Goal: Manage account settings

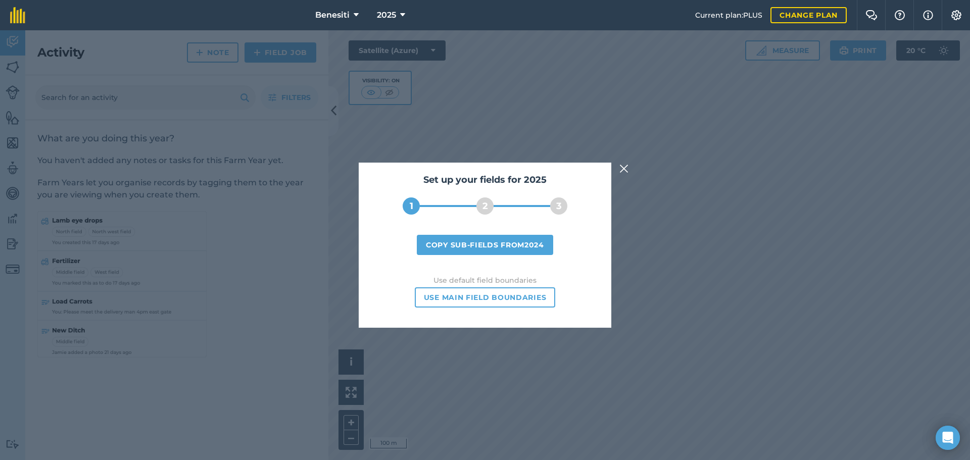
click at [623, 168] on img at bounding box center [624, 169] width 9 height 12
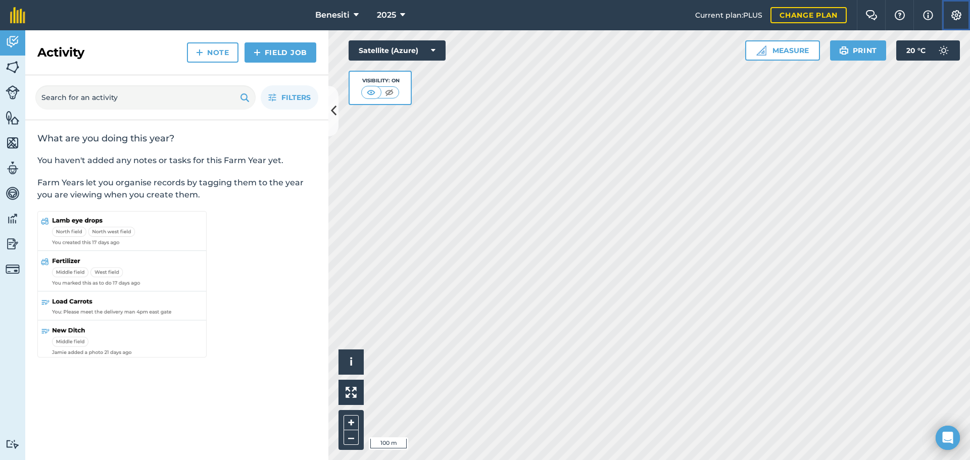
click at [955, 14] on img at bounding box center [957, 15] width 12 height 10
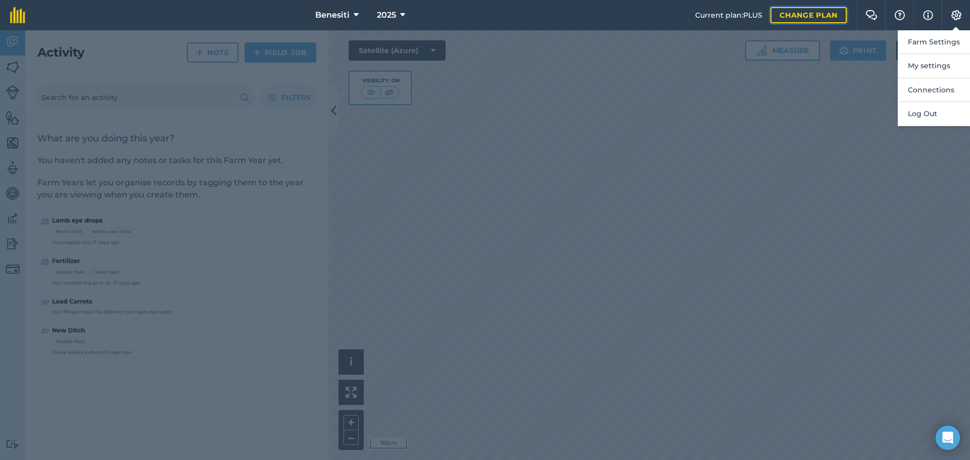
click at [805, 14] on link "Change plan" at bounding box center [809, 15] width 76 height 16
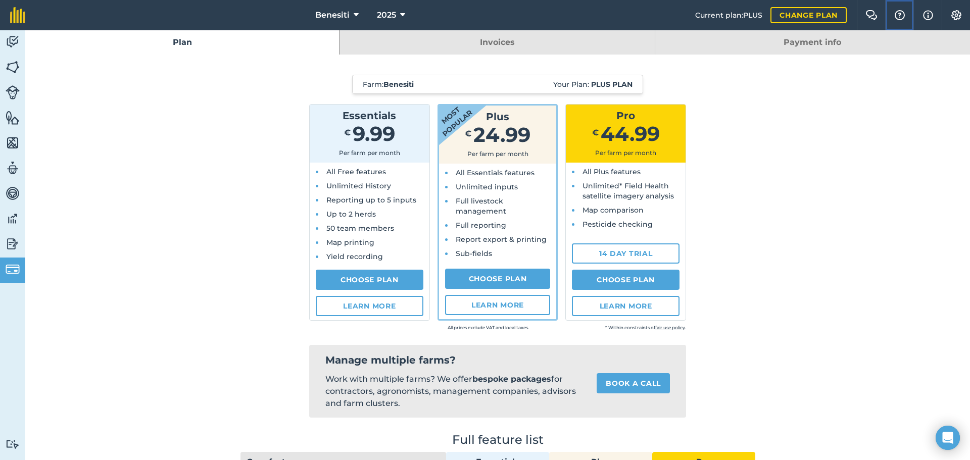
click at [901, 15] on img at bounding box center [900, 15] width 12 height 10
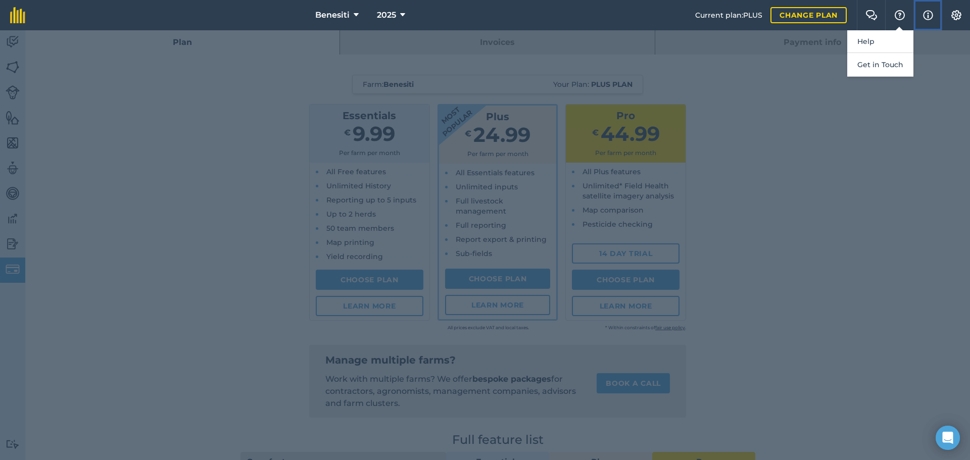
click at [929, 16] on img at bounding box center [928, 15] width 10 height 12
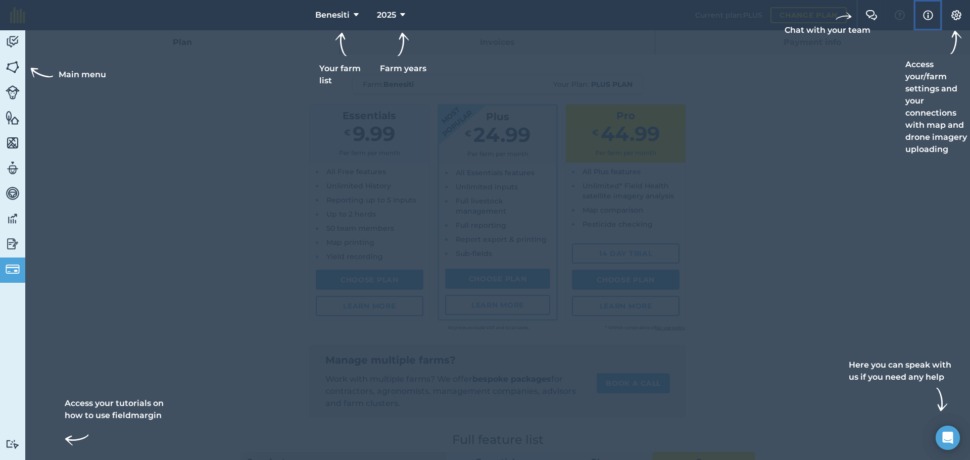
click at [928, 13] on img at bounding box center [928, 15] width 10 height 12
click at [955, 14] on img at bounding box center [957, 15] width 12 height 10
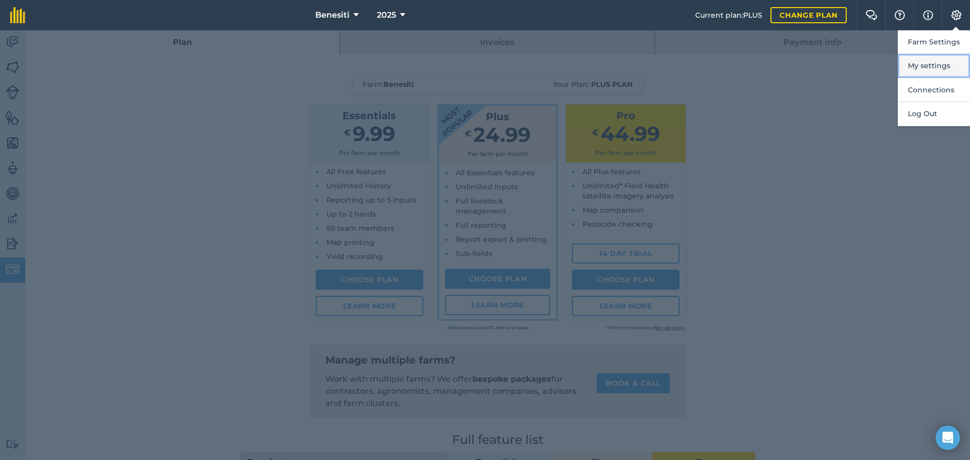
click at [918, 65] on button "My settings" at bounding box center [934, 66] width 72 height 24
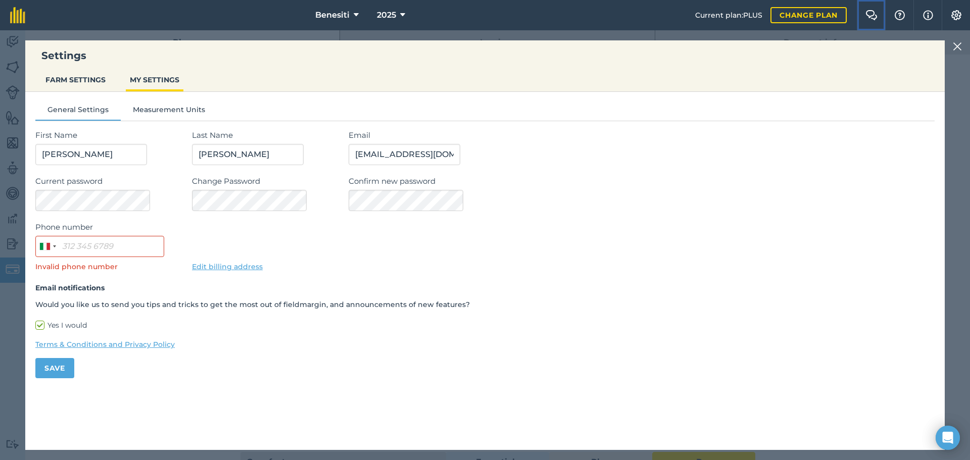
click at [873, 16] on img at bounding box center [872, 15] width 12 height 10
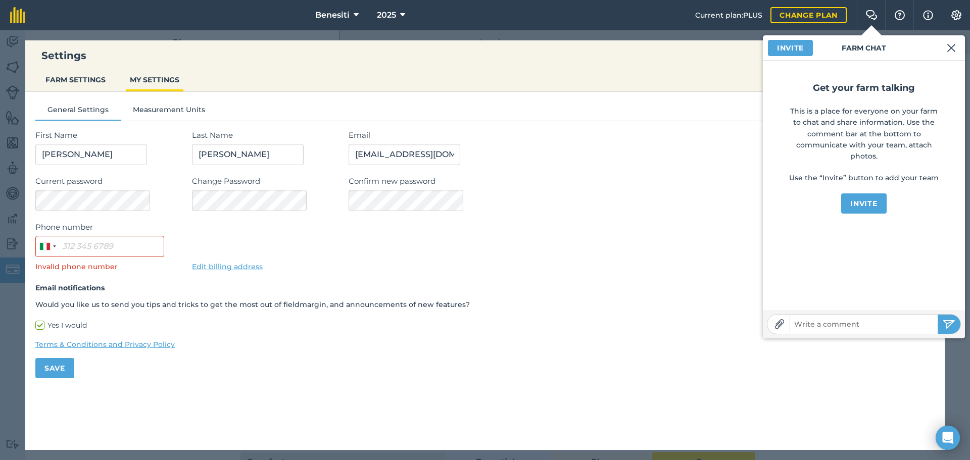
click at [702, 77] on ul "FARM SETTINGS MY SETTINGS" at bounding box center [485, 81] width 920 height 22
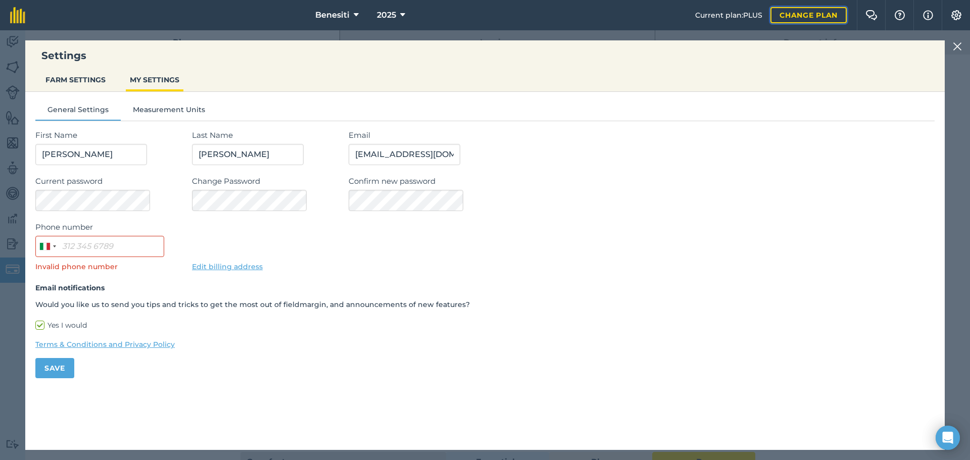
click at [797, 17] on link "Change plan" at bounding box center [809, 15] width 76 height 16
click at [957, 46] on img at bounding box center [957, 46] width 9 height 12
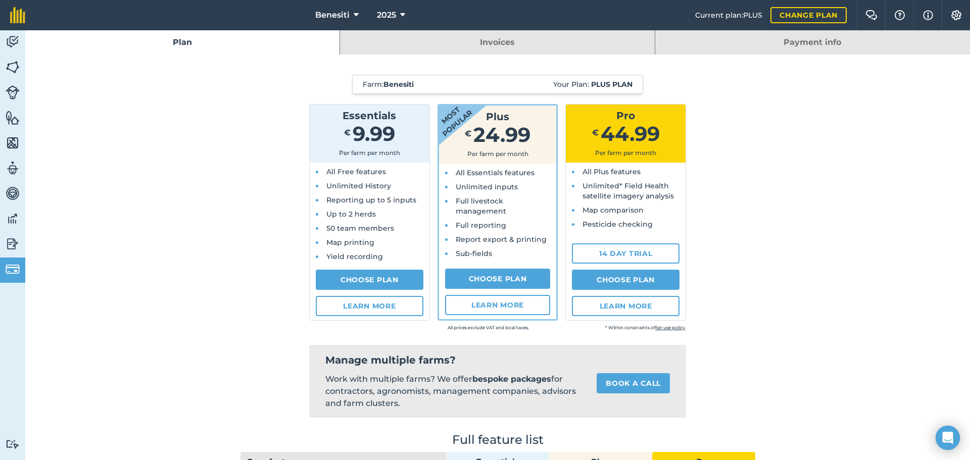
click at [806, 42] on link "Payment info" at bounding box center [813, 42] width 315 height 24
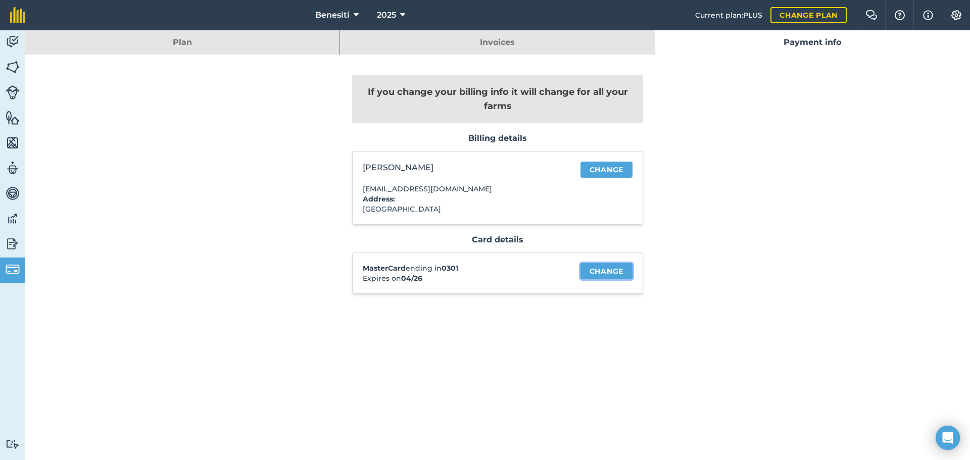
click at [602, 269] on link "Change" at bounding box center [607, 271] width 52 height 16
click at [873, 15] on img at bounding box center [872, 15] width 12 height 10
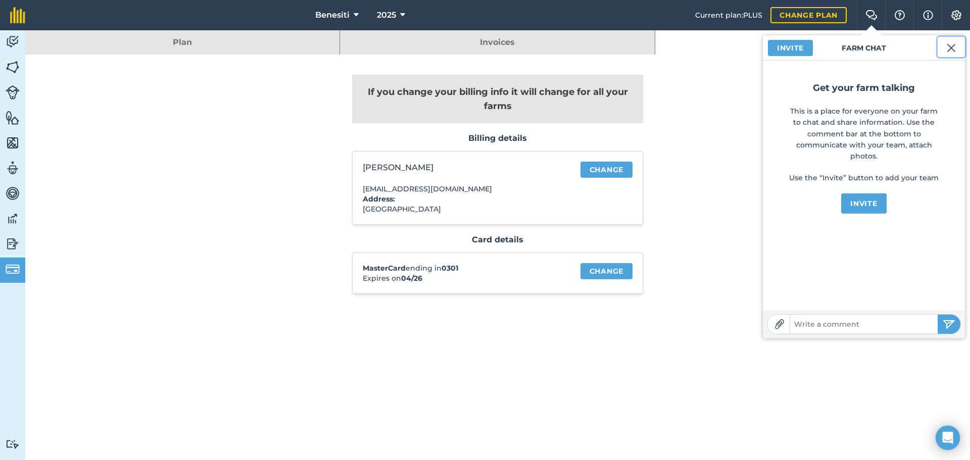
click at [951, 46] on img at bounding box center [951, 48] width 9 height 12
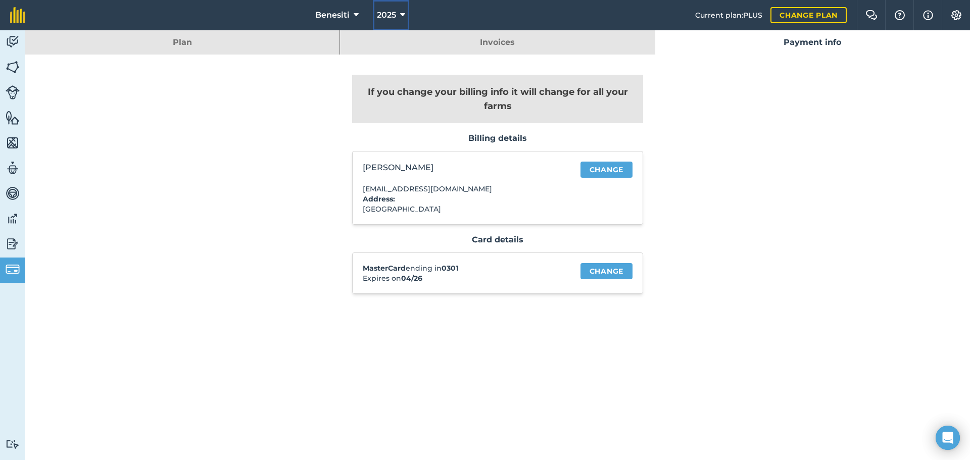
click at [401, 14] on icon at bounding box center [402, 15] width 5 height 12
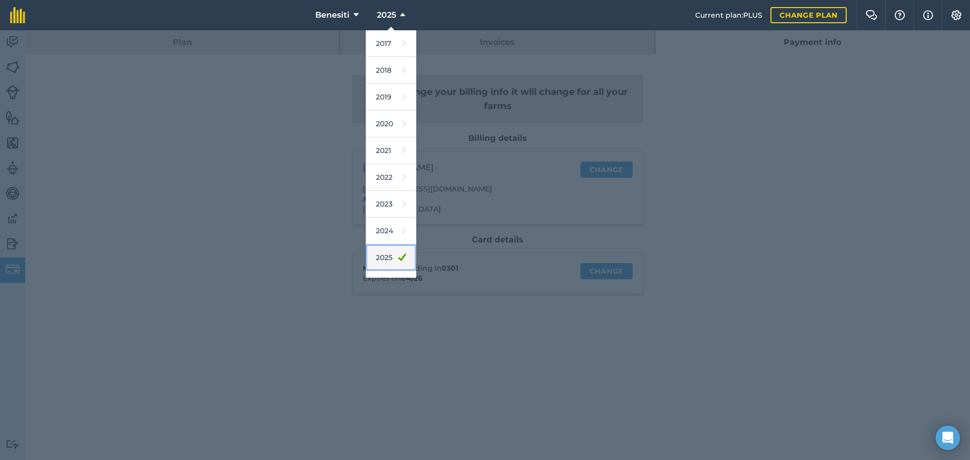
click at [382, 255] on link "2025" at bounding box center [391, 258] width 51 height 27
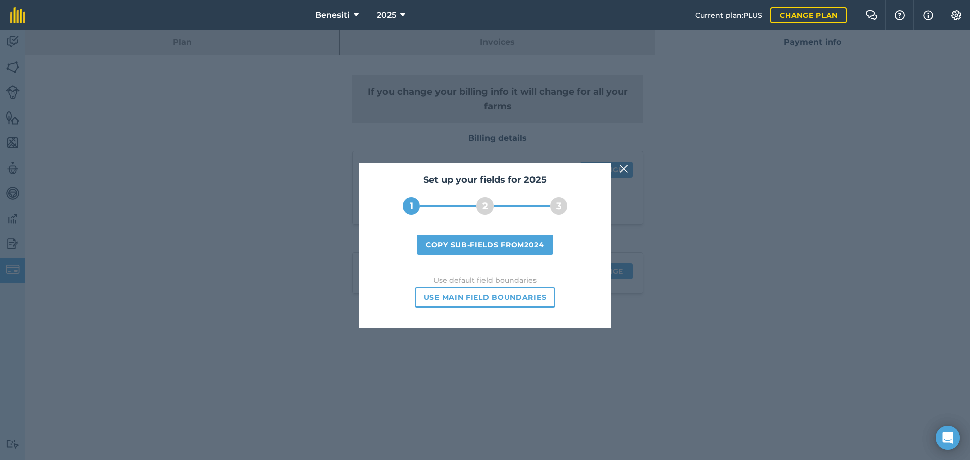
click at [624, 166] on img at bounding box center [624, 169] width 9 height 12
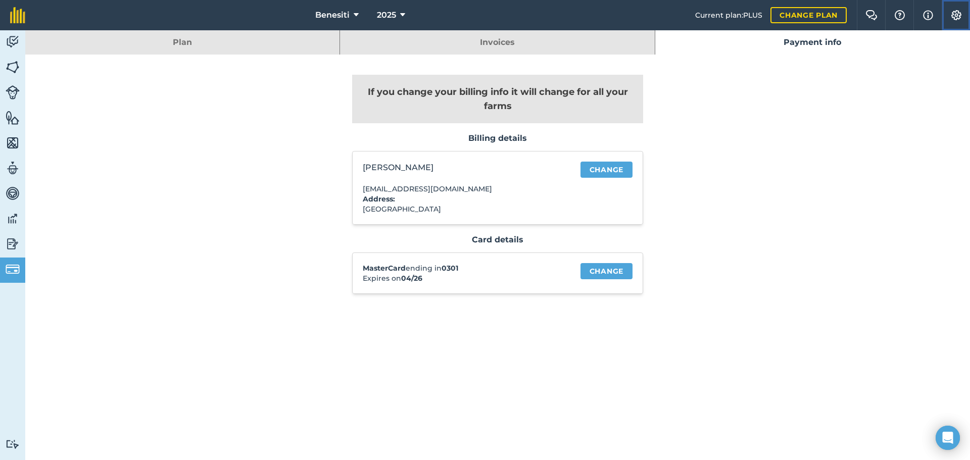
click at [957, 16] on img at bounding box center [957, 15] width 12 height 10
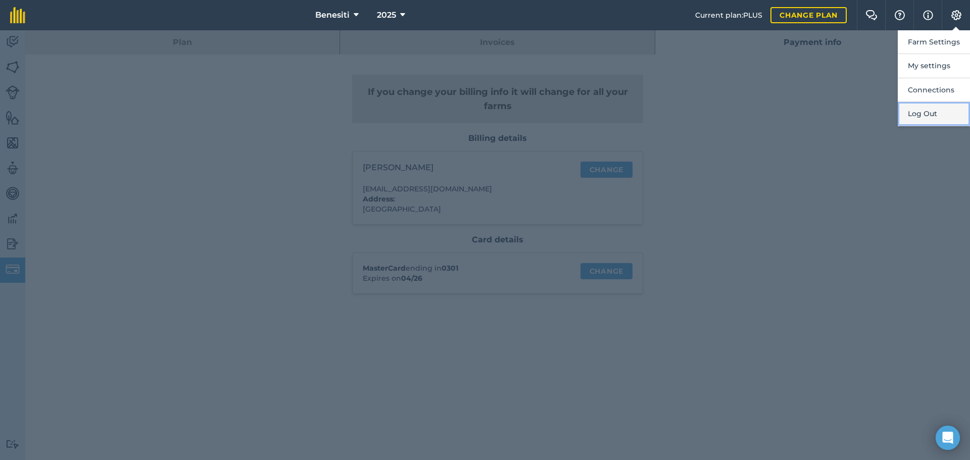
click at [923, 112] on button "Log Out" at bounding box center [934, 114] width 72 height 24
